Goal: Communication & Community: Answer question/provide support

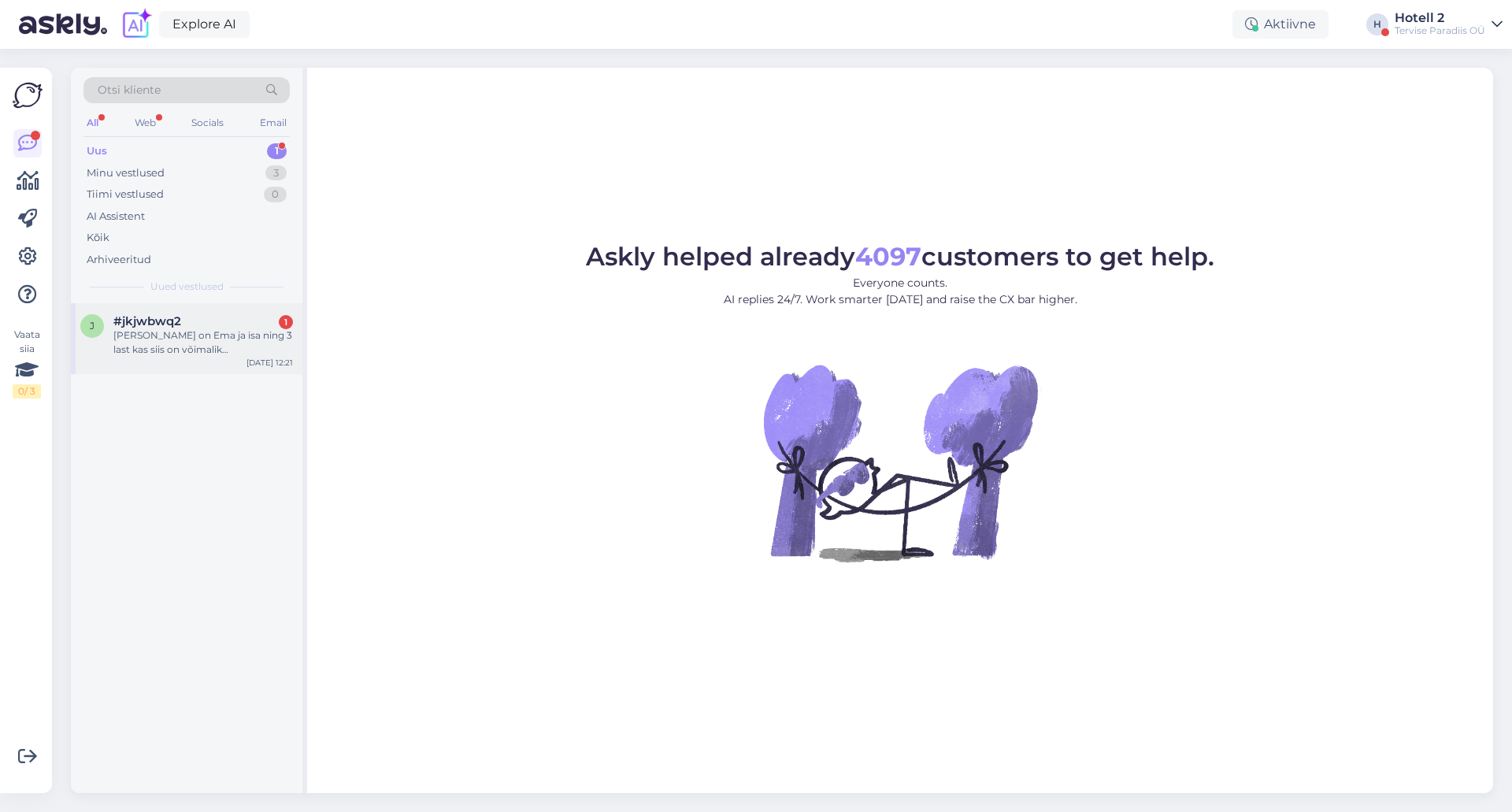
click at [189, 342] on div "[PERSON_NAME] on Ema ja isa ning 3 last kas siis on võimalik [PERSON_NAME] pere…" at bounding box center [203, 343] width 180 height 28
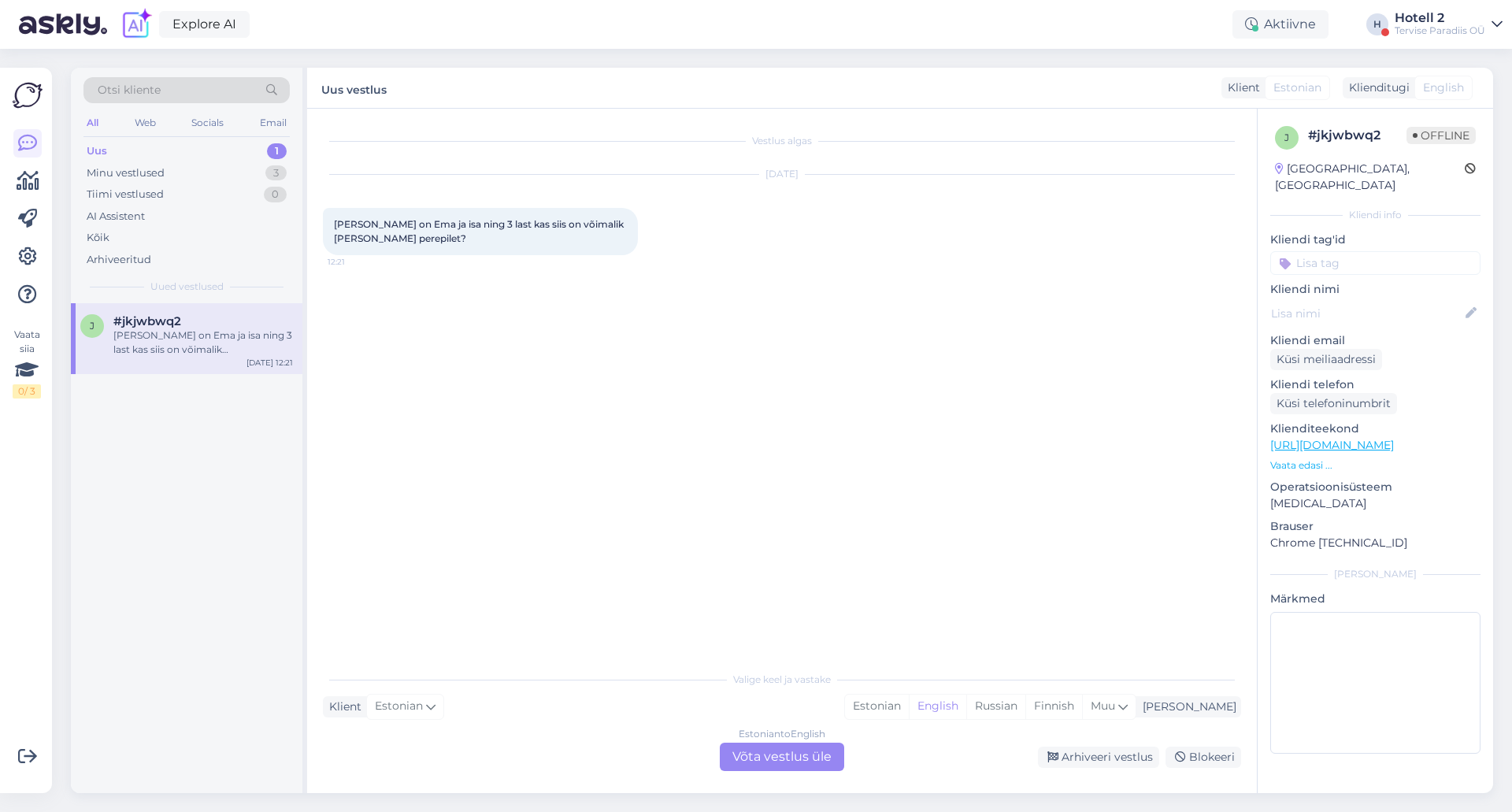
click at [802, 758] on div "Estonian to English Võta vestlus üle" at bounding box center [782, 757] width 125 height 28
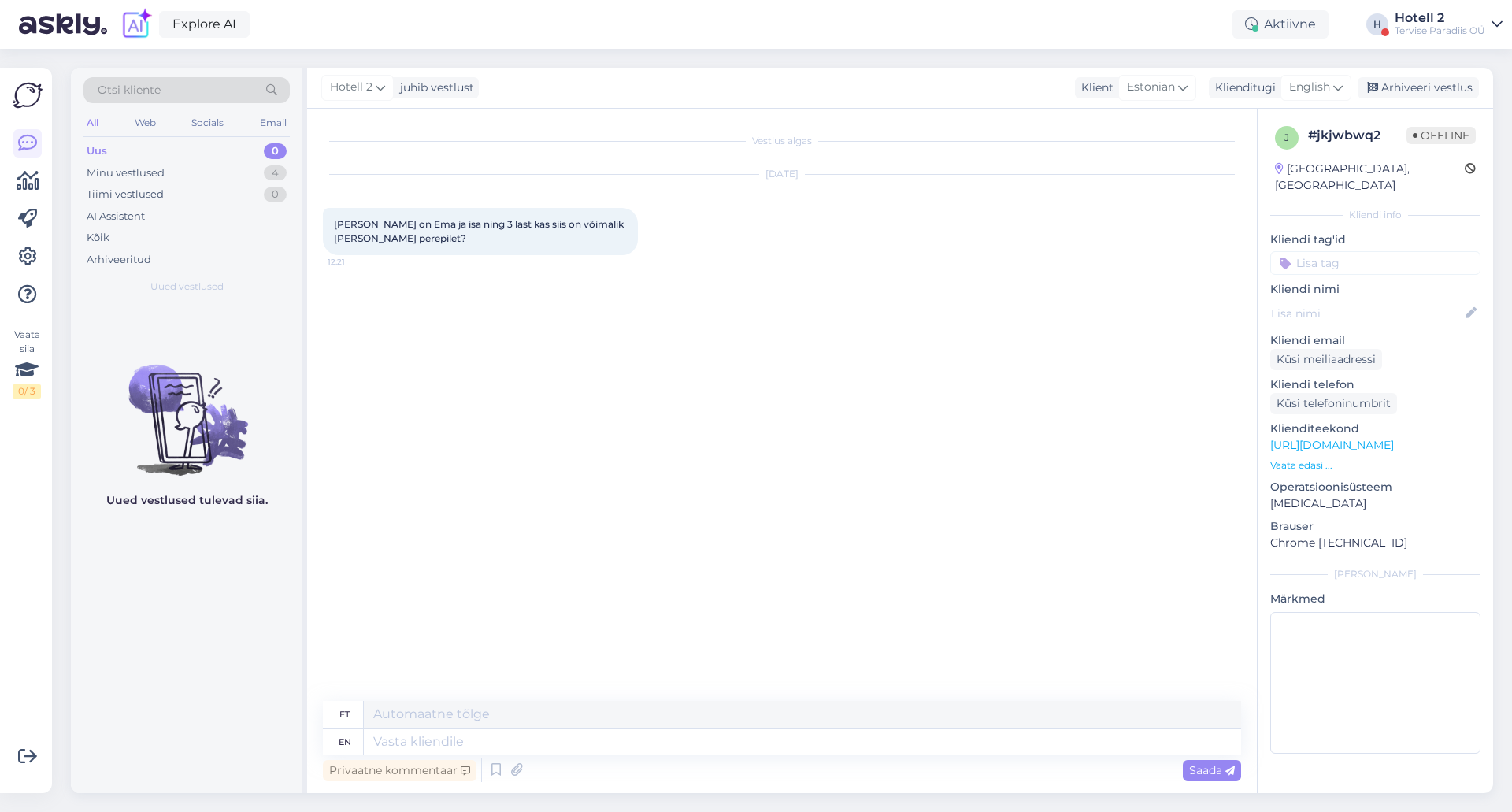
click at [1309, 74] on div "Hotell 2 juhib vestlust Klient Estonian Klienditugi English Arhiveeri vestlus" at bounding box center [900, 88] width 1186 height 41
click at [1300, 83] on span "English" at bounding box center [1310, 87] width 41 height 18
type input "es"
drag, startPoint x: 1253, startPoint y: 183, endPoint x: 1180, endPoint y: 250, distance: 99.1
click at [1253, 183] on link "Estonian" at bounding box center [1280, 183] width 174 height 26
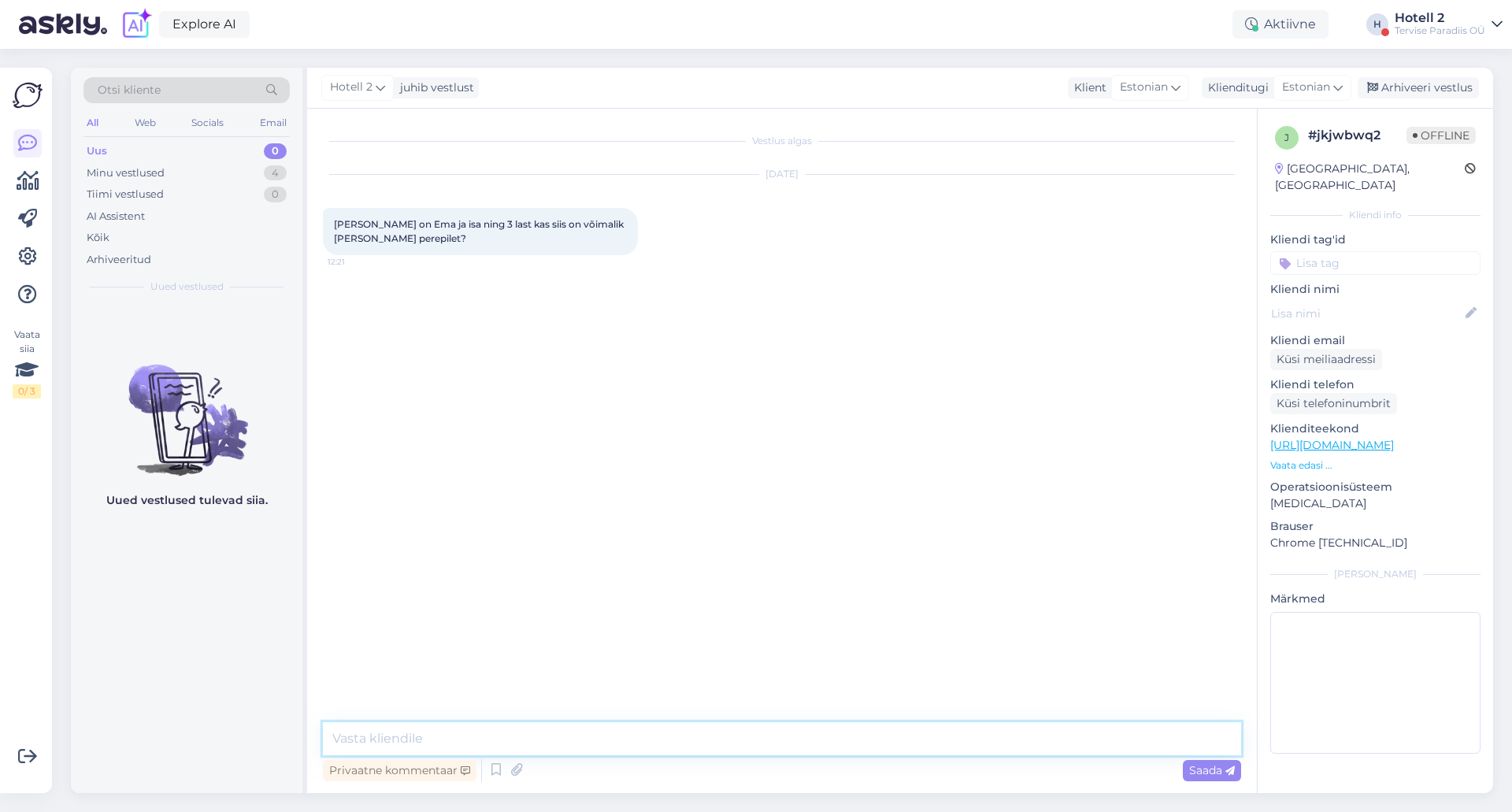
click at [452, 750] on textarea at bounding box center [782, 739] width 918 height 33
type textarea "Perepileti all on mõeldud 2-le täiskasvanule ja 2-le lapsele, seega ei ole täes…"
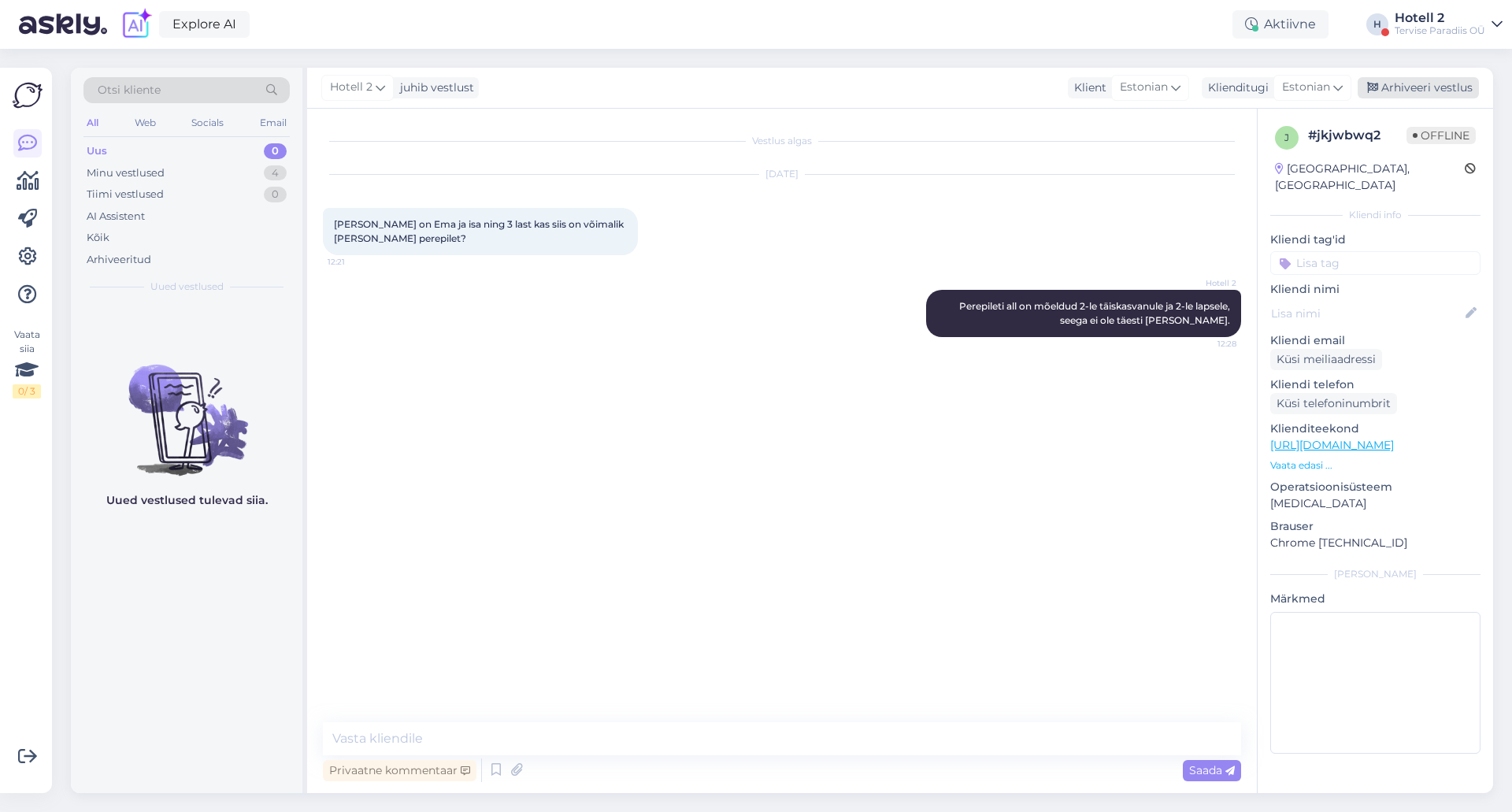
click at [1420, 91] on div "Arhiveeri vestlus" at bounding box center [1419, 88] width 122 height 22
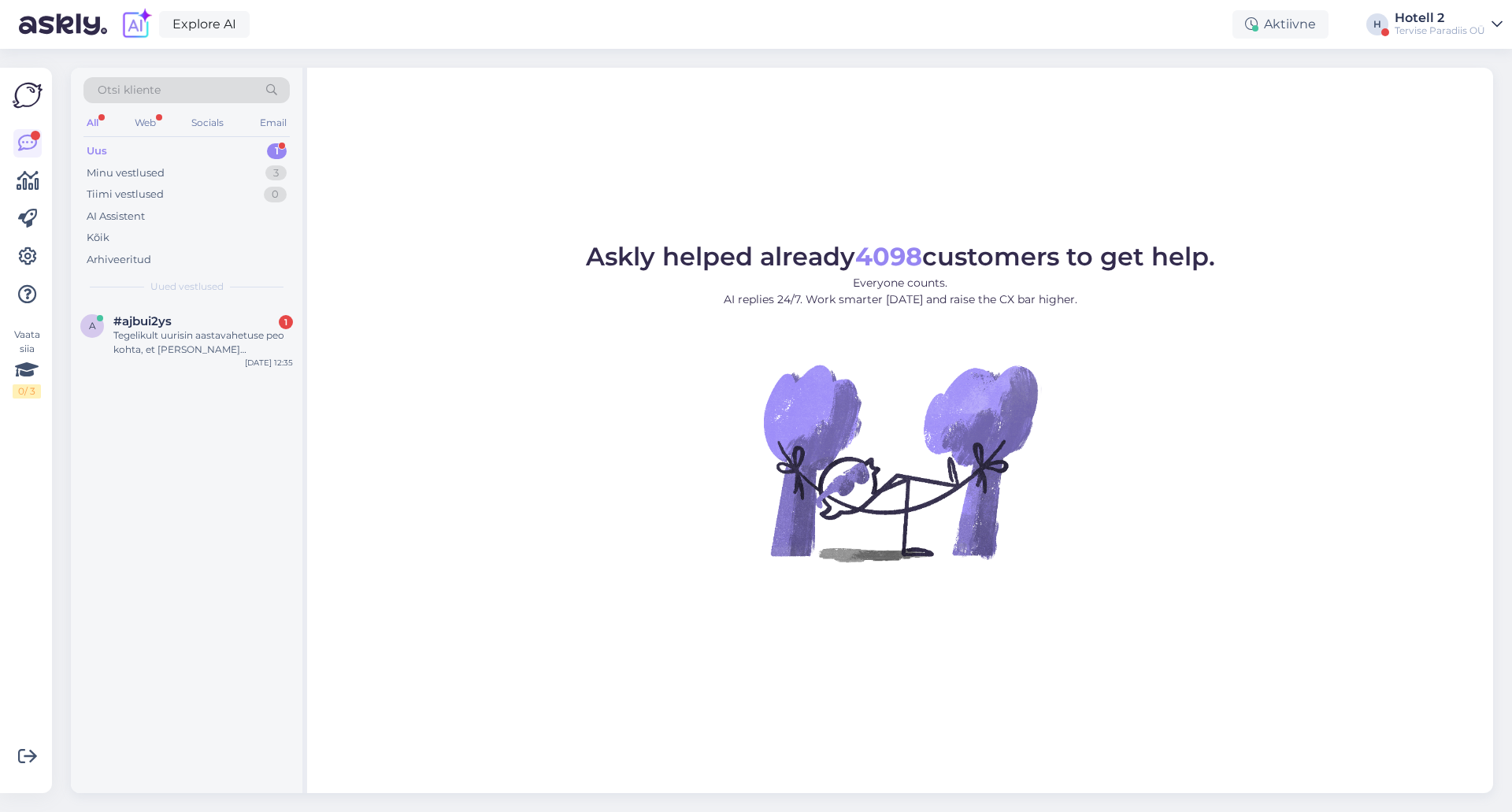
click at [201, 281] on span "Uued vestlused" at bounding box center [187, 287] width 74 height 14
click at [191, 362] on div "a #ajbui2ys 1 Tegelikult uurisin aastavahetuse peo kohta, et [PERSON_NAME] korr…" at bounding box center [187, 339] width 232 height 71
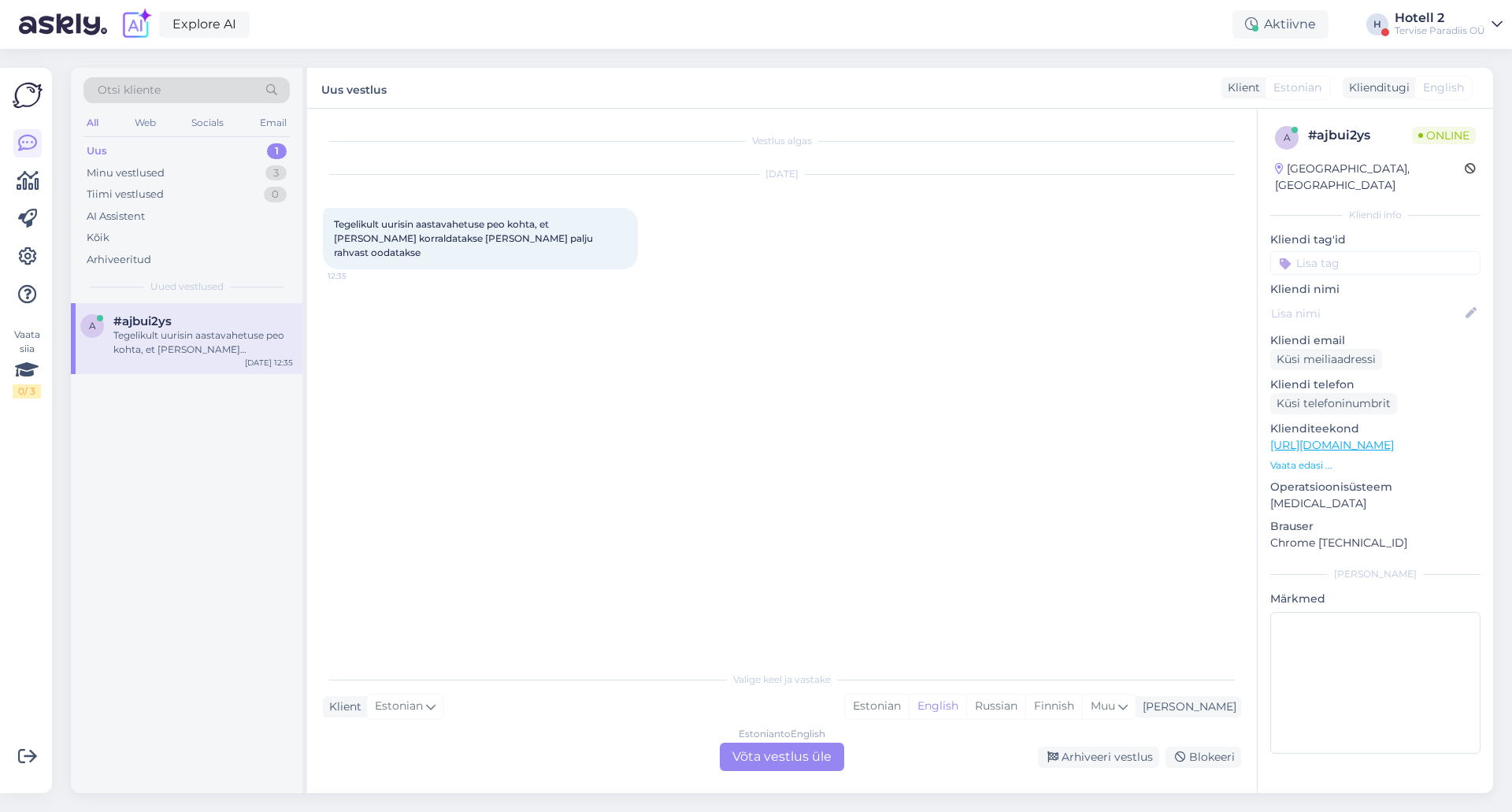
click at [756, 753] on div "Estonian to English Võta vestlus üle" at bounding box center [782, 757] width 125 height 28
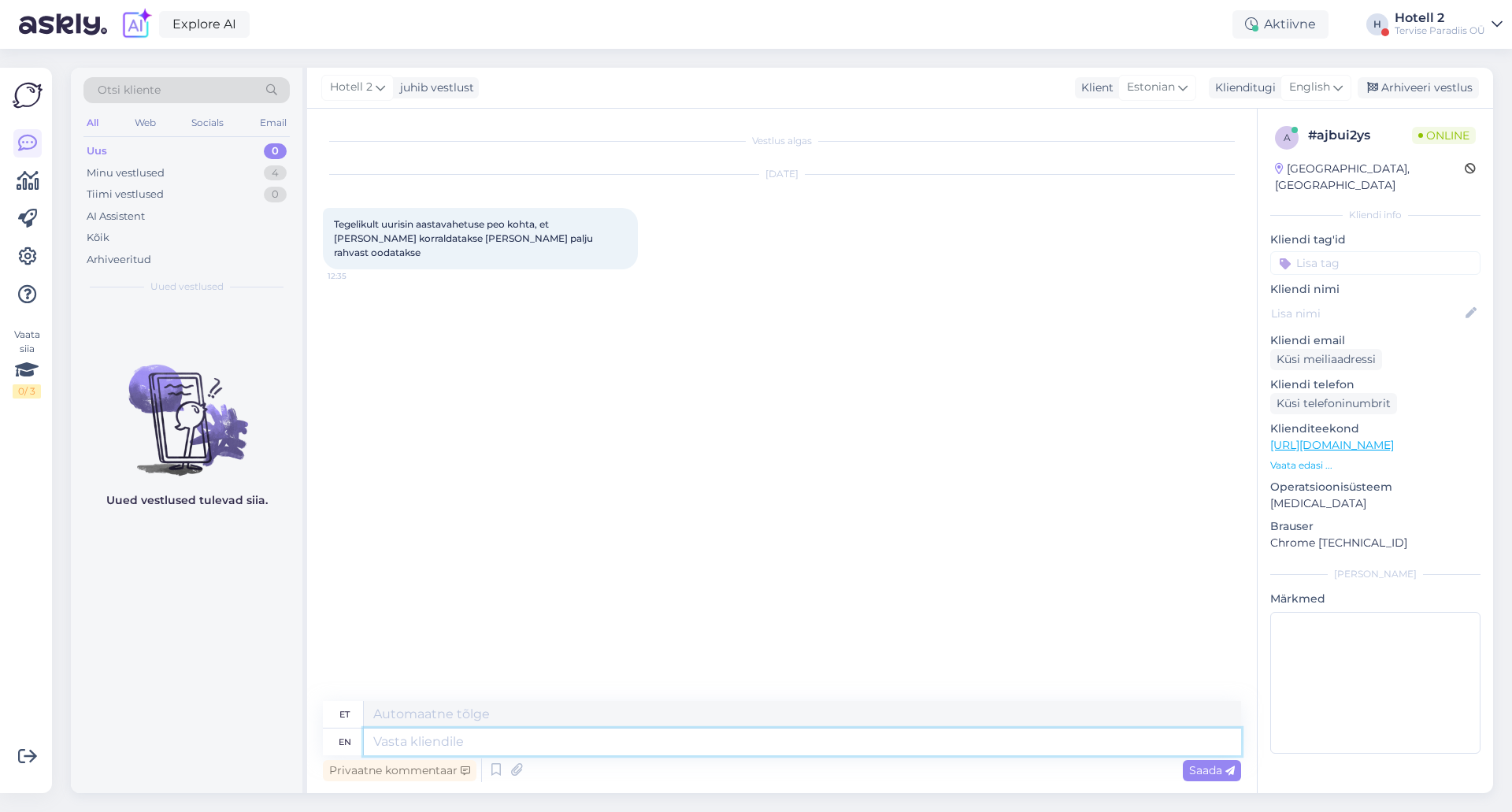
click at [389, 741] on textarea at bounding box center [803, 741] width 878 height 27
click at [399, 723] on textarea at bounding box center [803, 714] width 878 height 27
click at [1314, 99] on div "English" at bounding box center [1317, 87] width 71 height 26
type input "es"
click at [1216, 180] on link "Estonian" at bounding box center [1280, 183] width 174 height 26
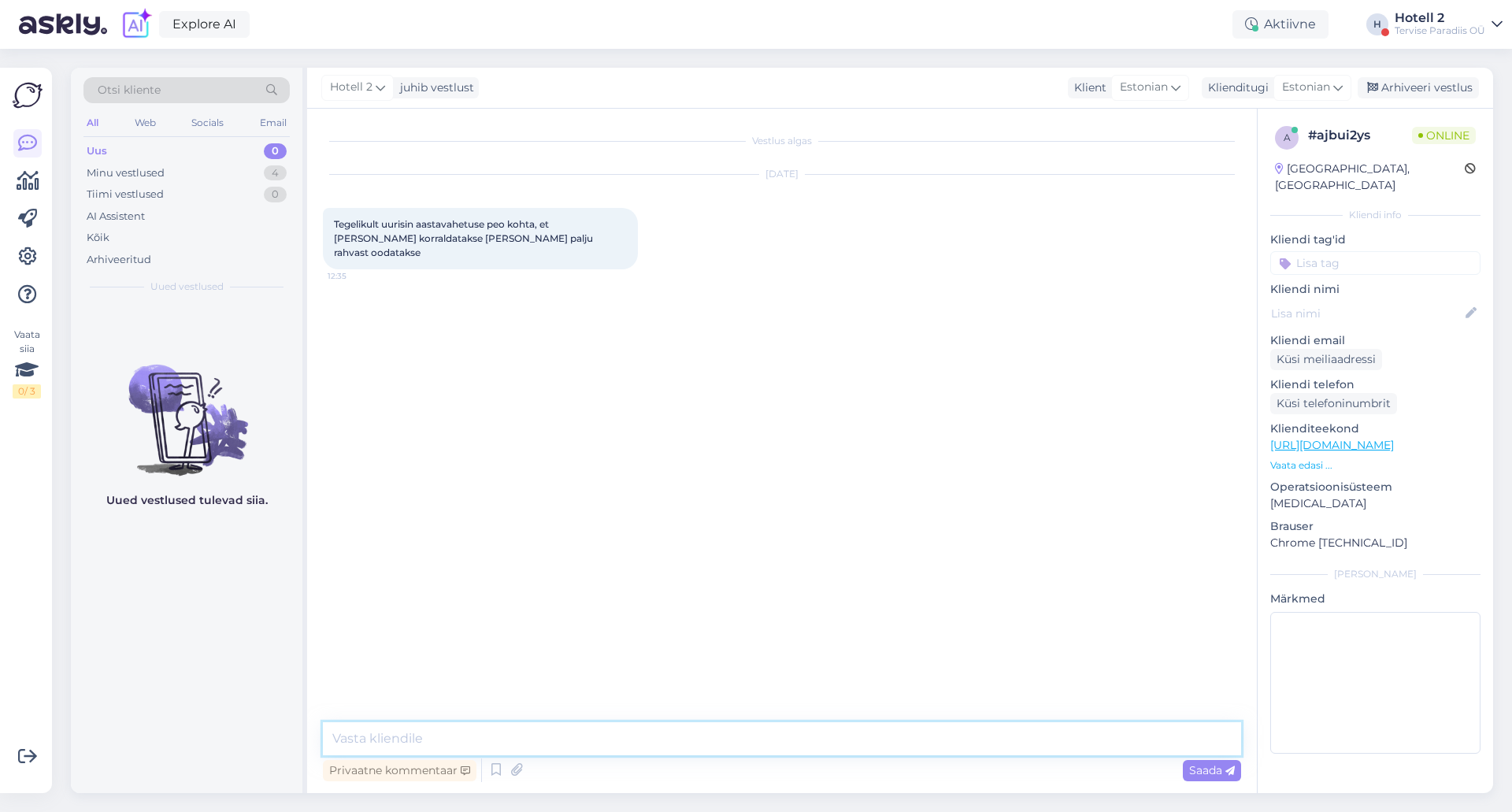
click at [349, 744] on textarea at bounding box center [782, 739] width 918 height 33
type textarea "Aastavahetuse pidu toimub meil restoranis ja hetkel ei oska kindlat arv öelda a…"
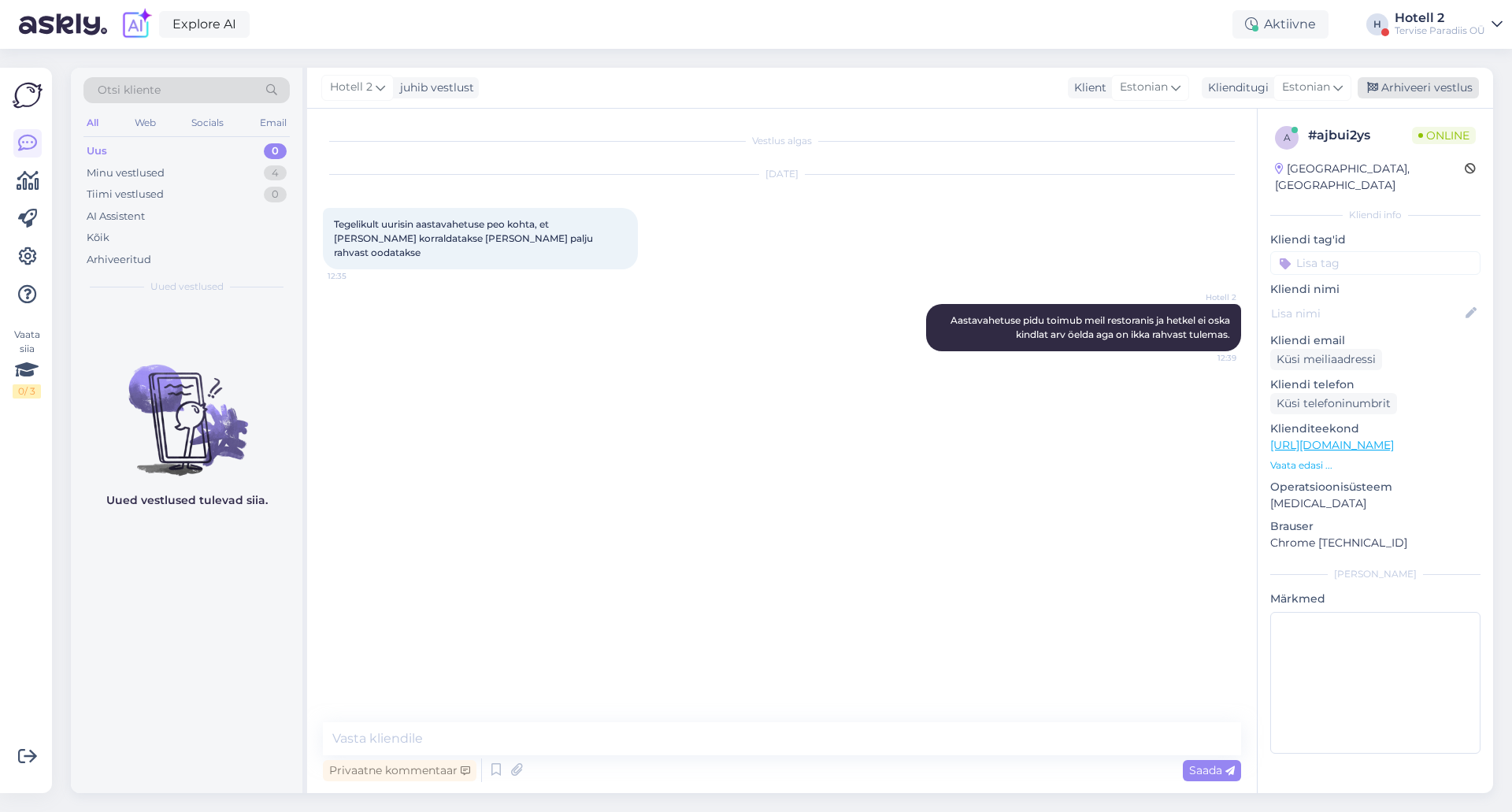
click at [1377, 82] on icon at bounding box center [1373, 87] width 11 height 11
